Goal: Communication & Community: Answer question/provide support

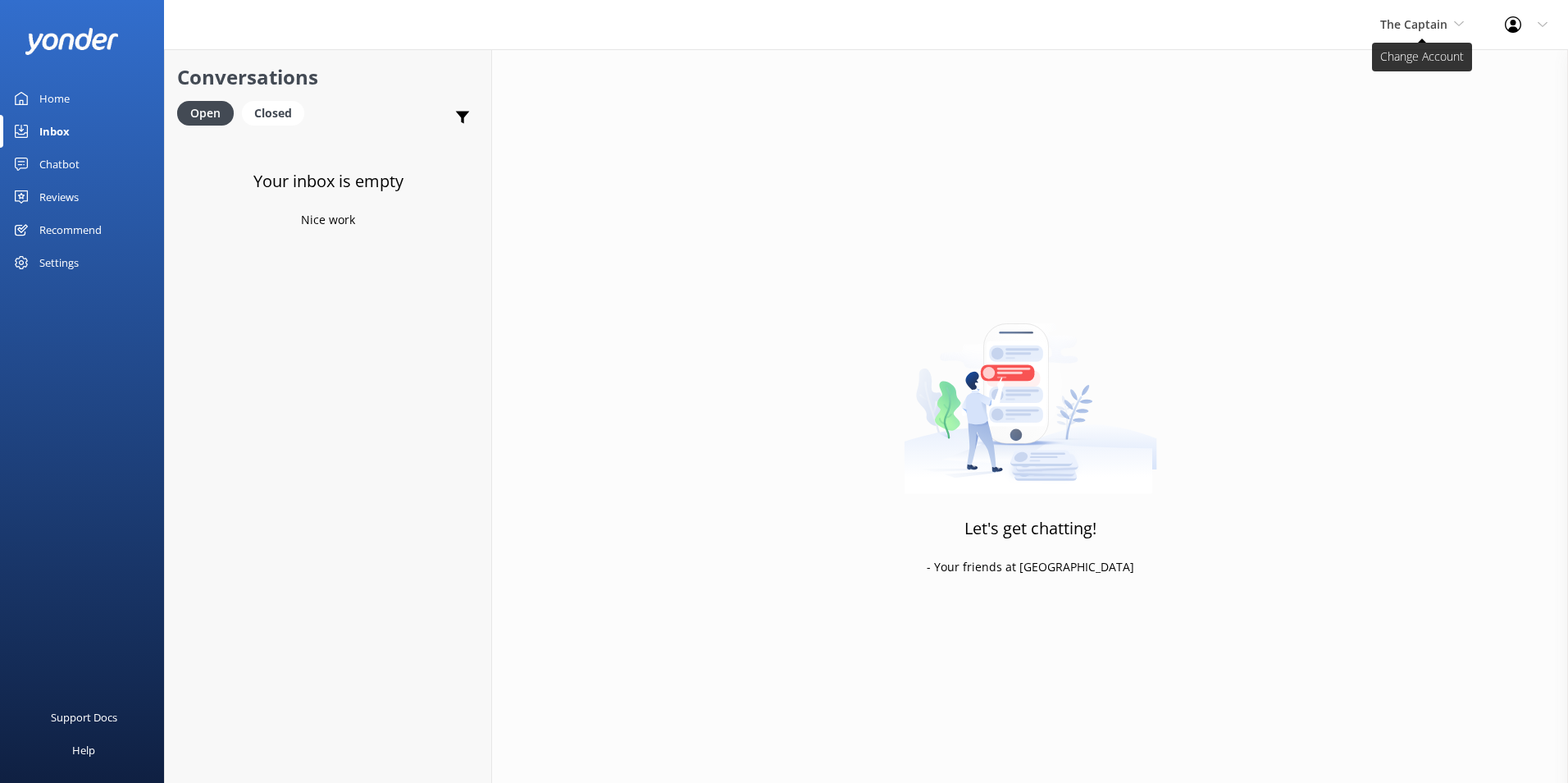
click at [1417, 17] on span "The Captain" at bounding box center [1413, 24] width 67 height 16
click at [1396, 106] on link "Aruba's Activities Expert" at bounding box center [1441, 108] width 164 height 39
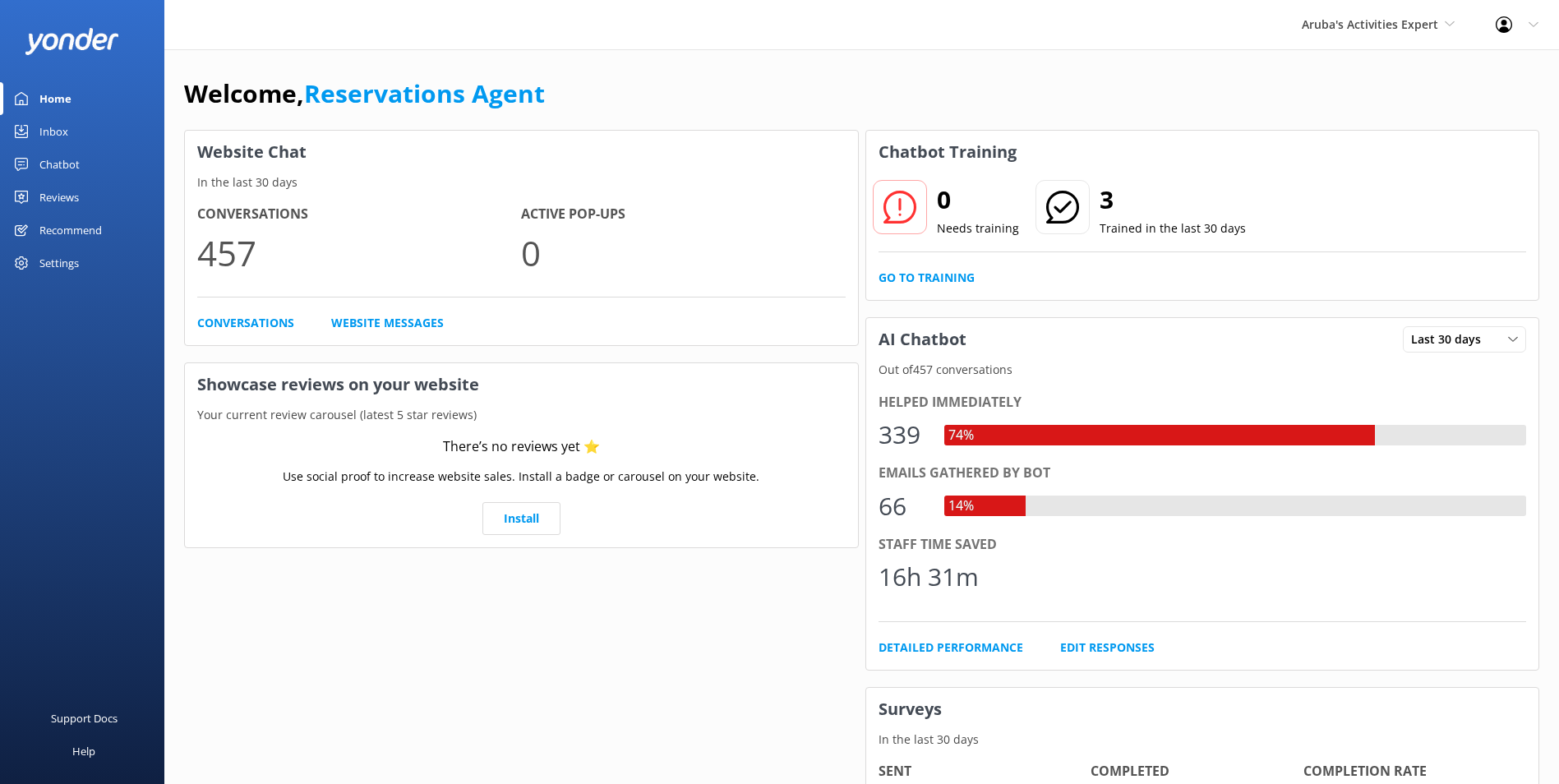
click at [71, 145] on link "Inbox" at bounding box center [82, 131] width 164 height 33
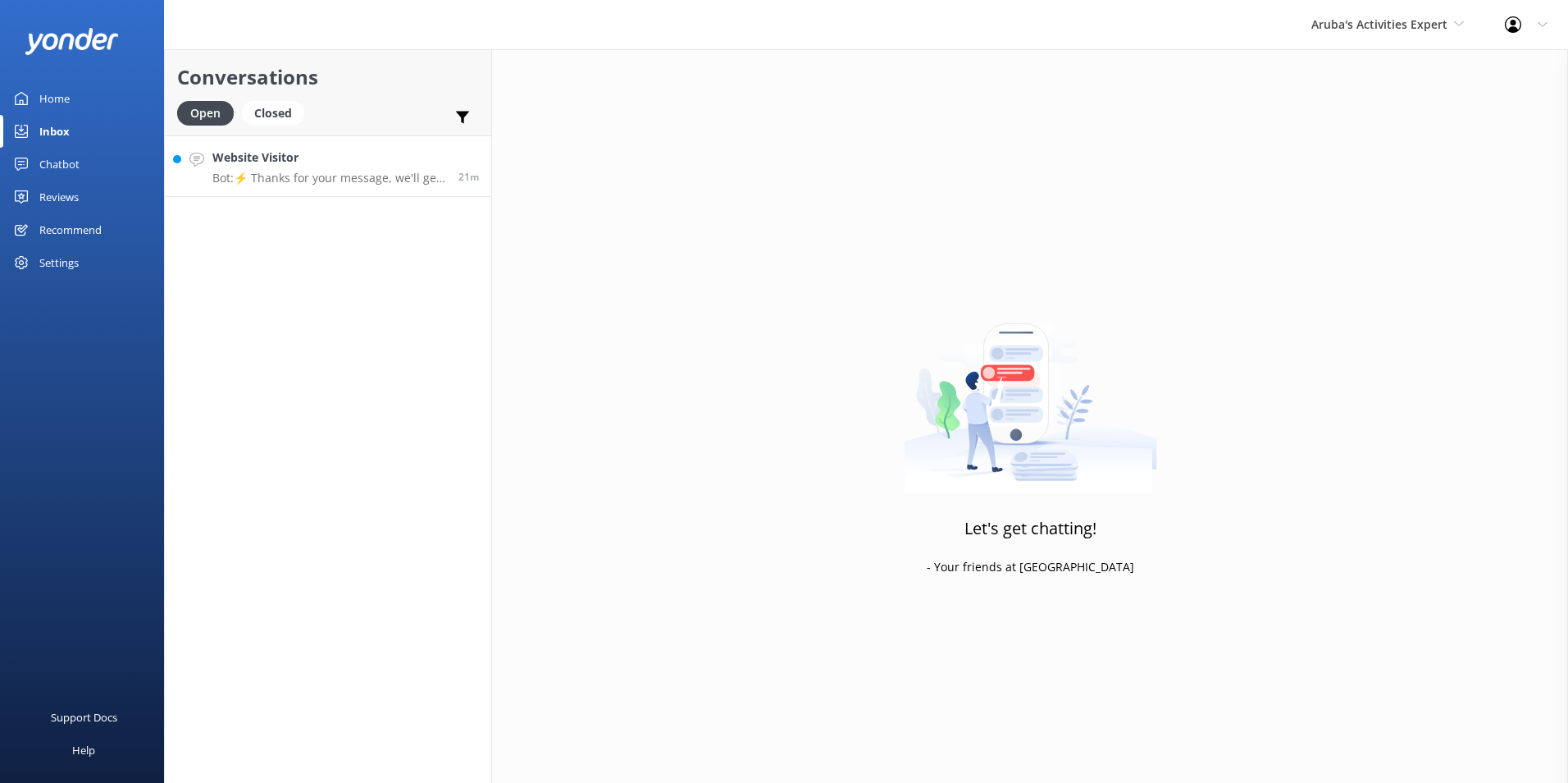
click at [313, 172] on p "Bot: ⚡ Thanks for your message, we'll get back to you as soon as we can." at bounding box center [329, 178] width 234 height 15
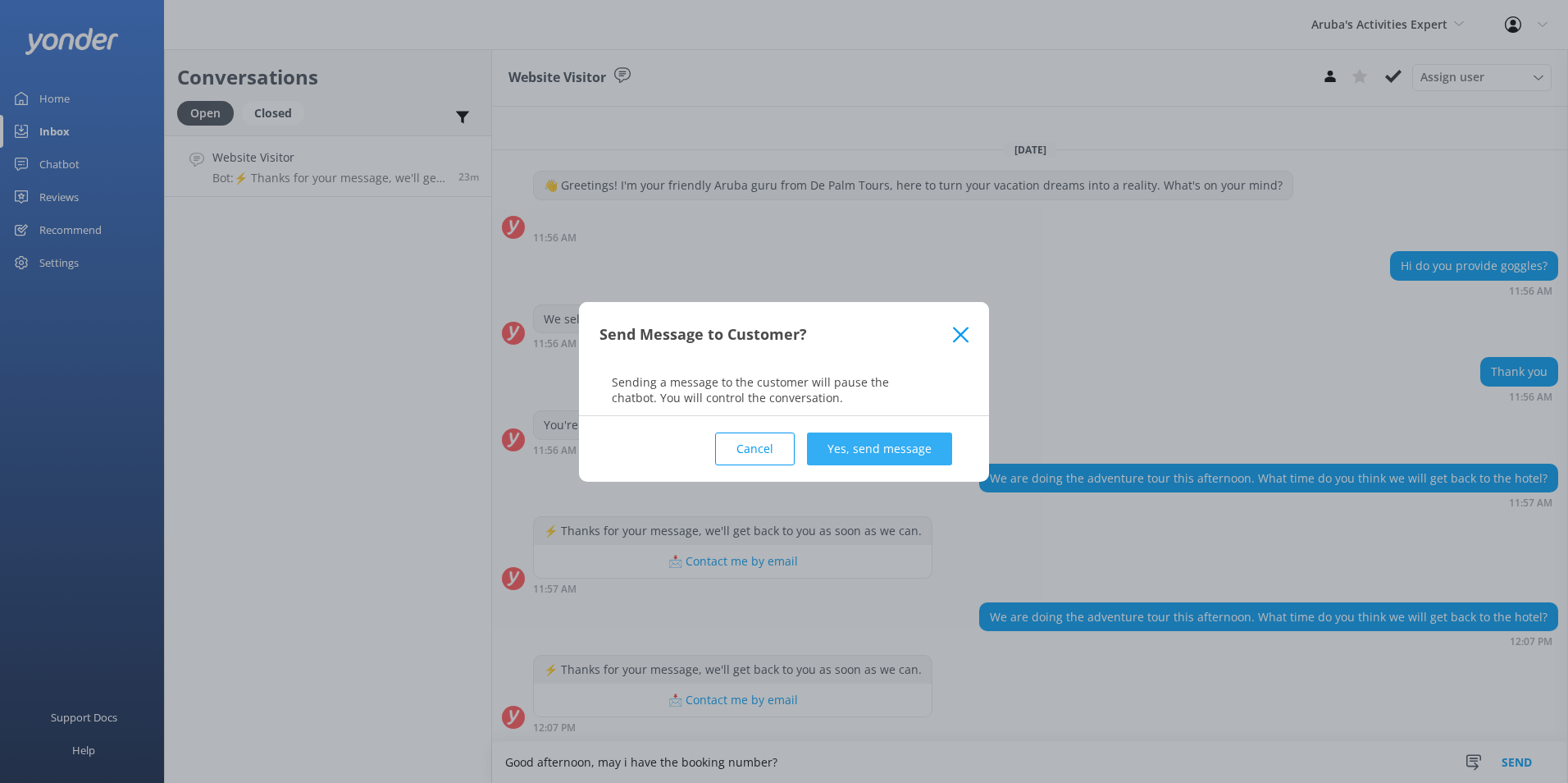
type textarea "Good afternoon, may i have the booking number?"
click at [906, 440] on button "Yes, send message" at bounding box center [879, 448] width 145 height 33
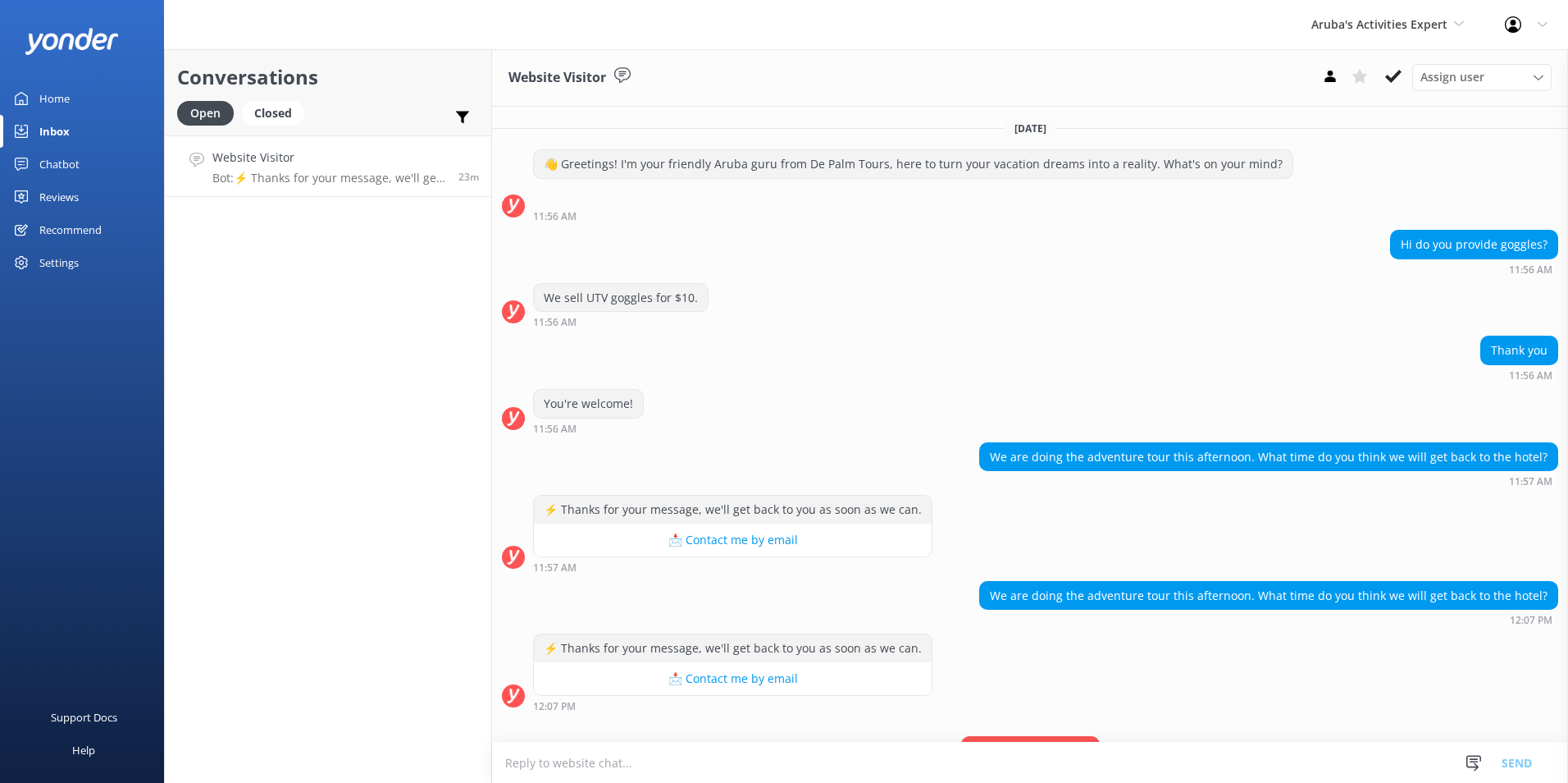
scroll to position [85, 0]
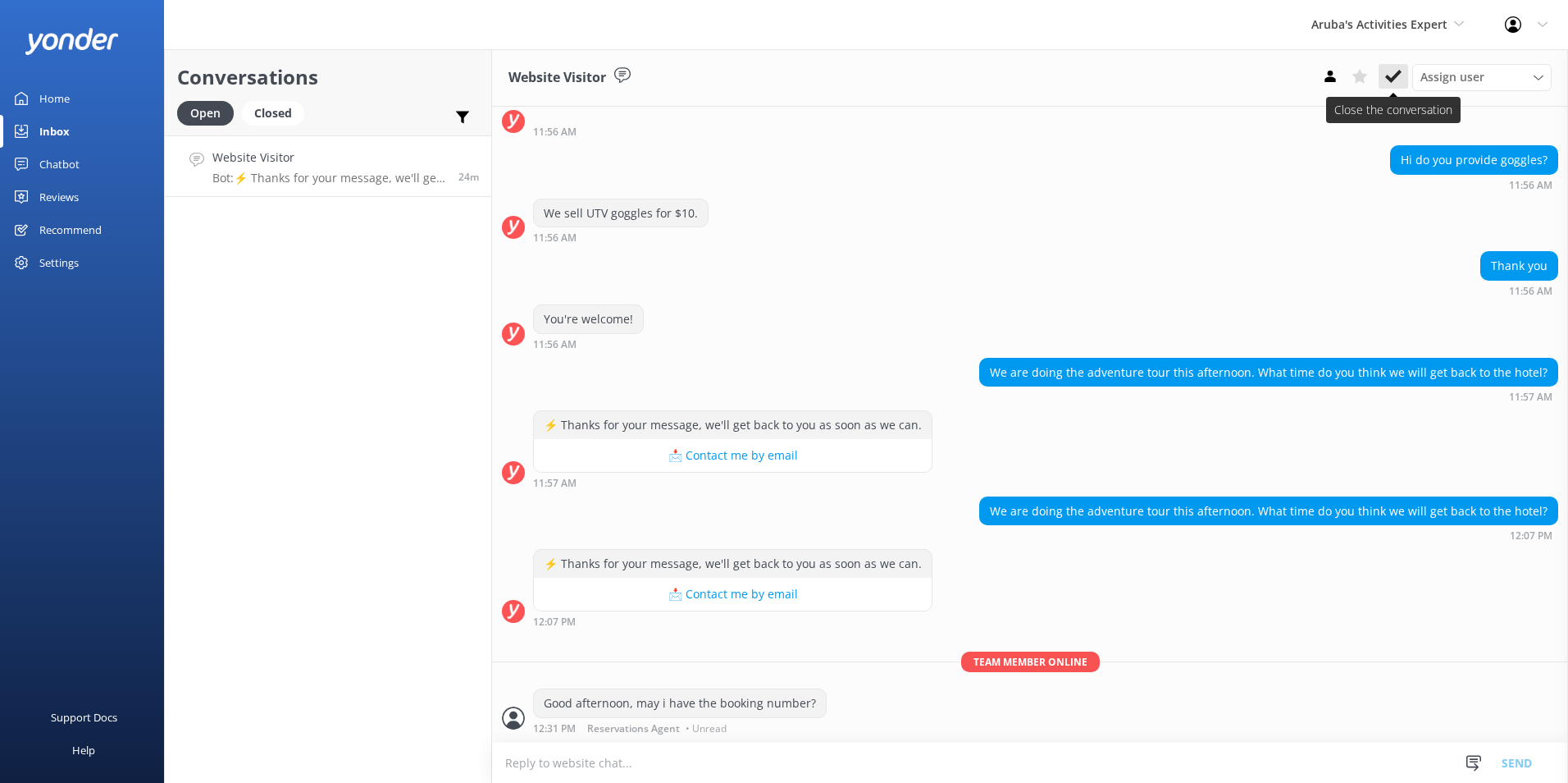
click at [1394, 66] on button at bounding box center [1394, 76] width 30 height 24
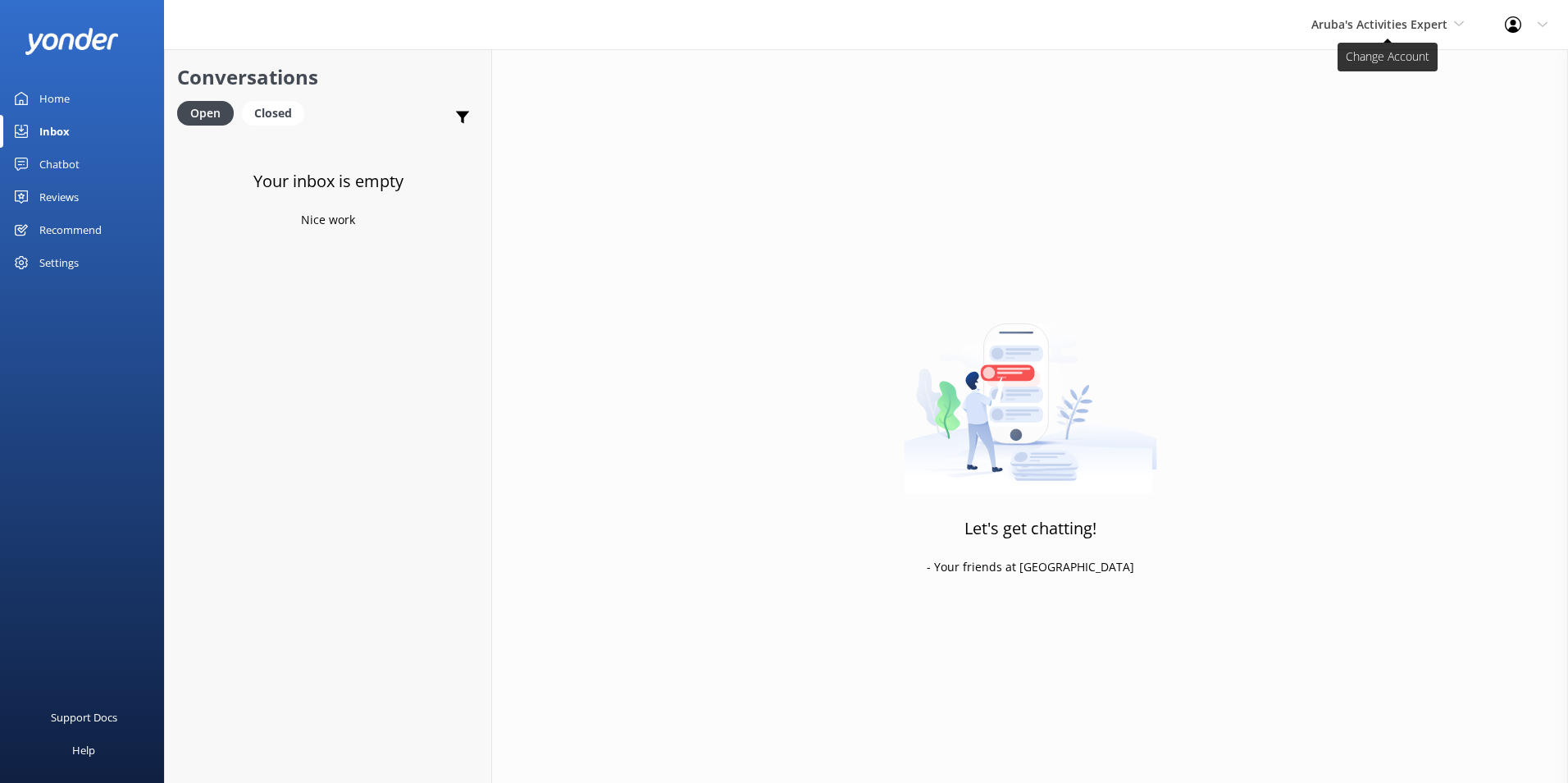
click at [1368, 32] on span "Aruba's Activities Expert" at bounding box center [1388, 24] width 153 height 18
click at [1354, 102] on link "Aruba's Activities Expert" at bounding box center [1373, 108] width 164 height 39
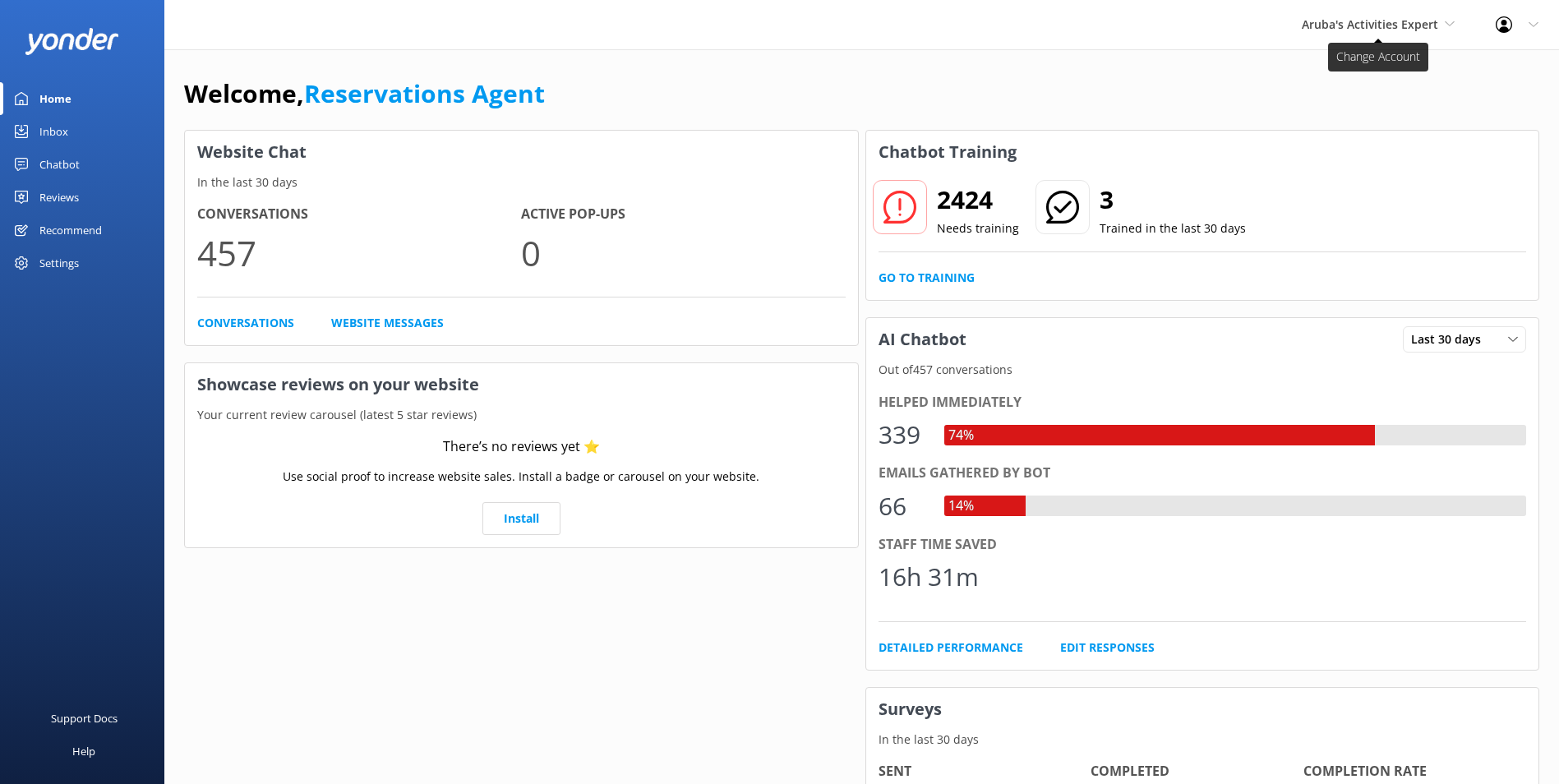
click at [1377, 29] on span "Aruba's Activities Expert" at bounding box center [1369, 24] width 136 height 16
click at [1318, 142] on link "The Captain" at bounding box center [1363, 147] width 164 height 39
click at [63, 123] on div "Inbox" at bounding box center [53, 131] width 29 height 33
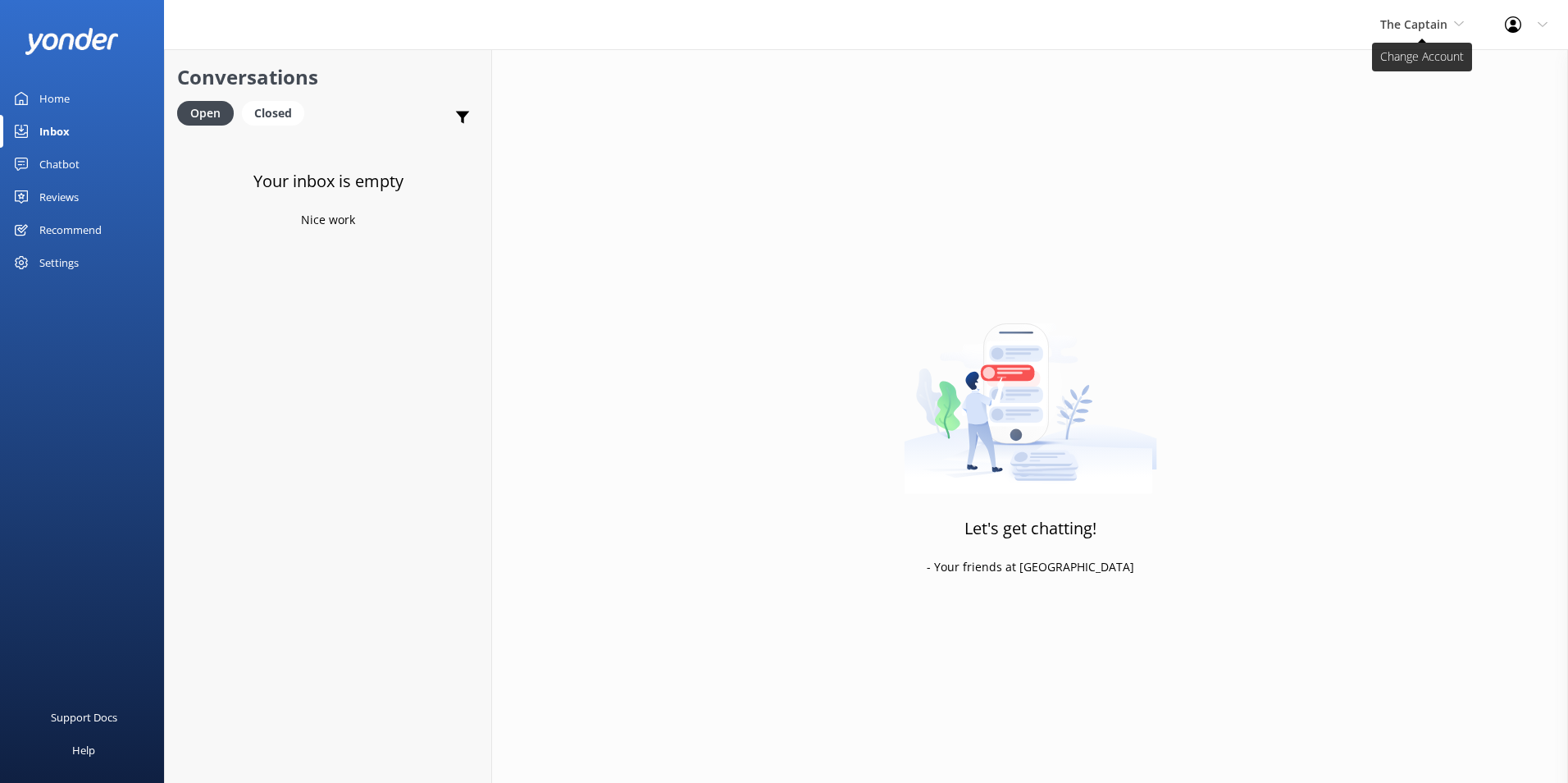
click at [1438, 21] on span "The Captain" at bounding box center [1413, 24] width 67 height 16
click at [1420, 99] on link "Aruba's Activities Expert" at bounding box center [1441, 108] width 164 height 39
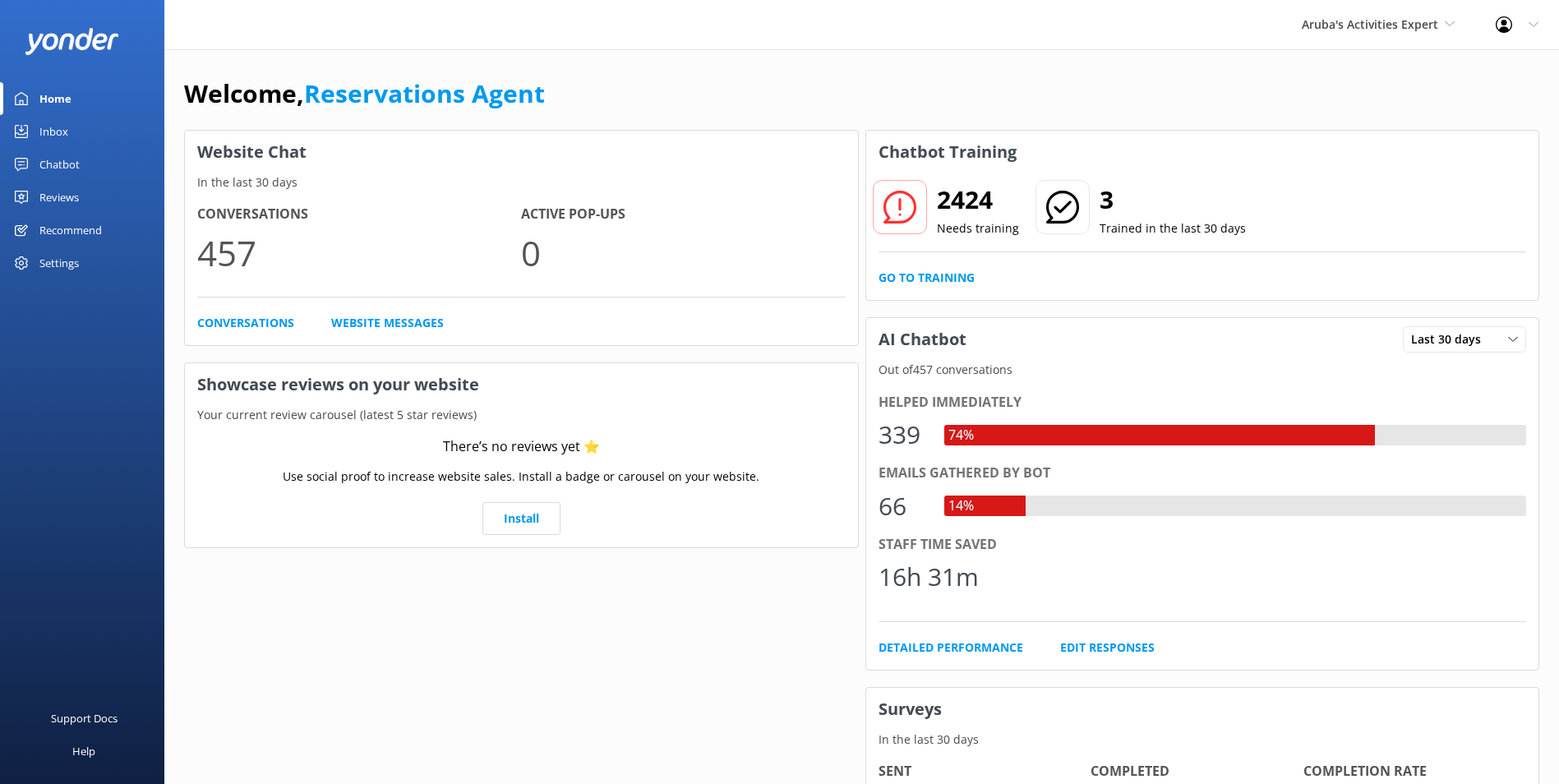
click at [81, 127] on link "Inbox" at bounding box center [82, 131] width 164 height 33
